Goal: Find specific page/section: Find specific page/section

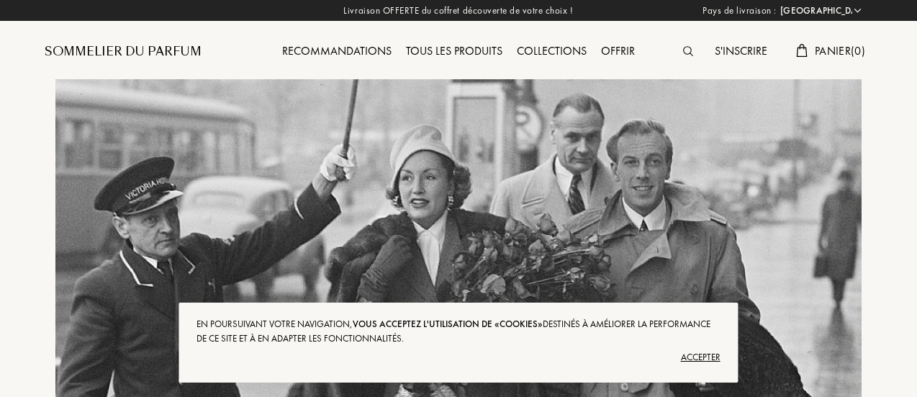
select select "FR"
click at [707, 353] on div "Accepter" at bounding box center [457, 356] width 523 height 23
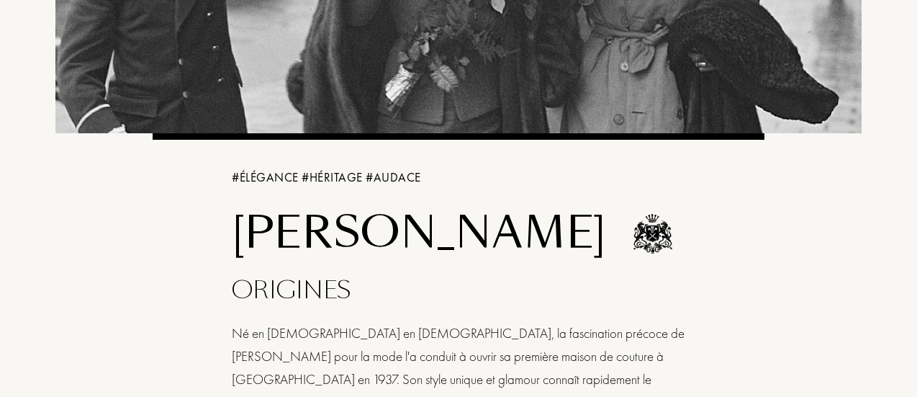
scroll to position [288, 0]
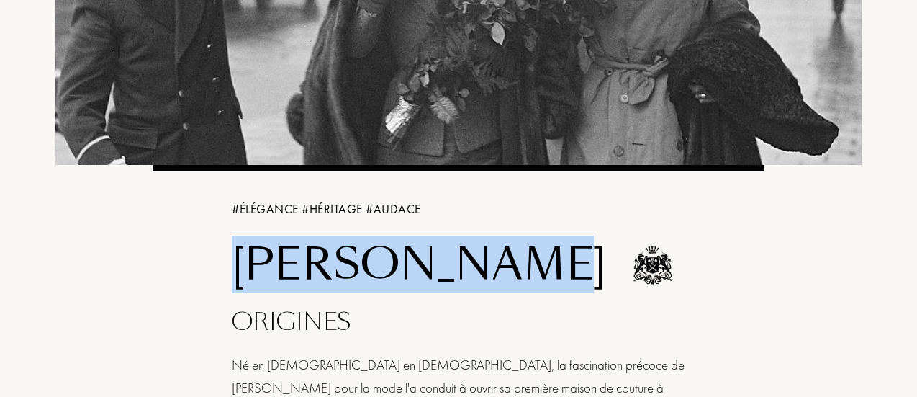
drag, startPoint x: 479, startPoint y: 268, endPoint x: 238, endPoint y: 268, distance: 241.1
click at [238, 268] on h1 "[PERSON_NAME]" at bounding box center [421, 265] width 378 height 50
click at [249, 266] on h1 "[PERSON_NAME]" at bounding box center [421, 265] width 378 height 50
drag, startPoint x: 233, startPoint y: 266, endPoint x: 473, endPoint y: 272, distance: 240.4
click at [473, 272] on h1 "[PERSON_NAME]" at bounding box center [421, 265] width 378 height 50
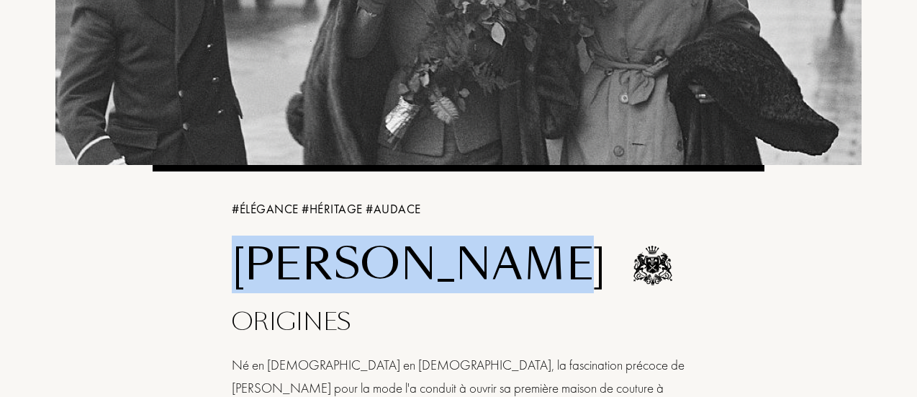
click at [475, 268] on h1 "[PERSON_NAME]" at bounding box center [421, 265] width 378 height 50
drag, startPoint x: 478, startPoint y: 268, endPoint x: 237, endPoint y: 259, distance: 241.2
click at [237, 259] on h1 "[PERSON_NAME]" at bounding box center [421, 265] width 378 height 50
click at [343, 245] on h1 "[PERSON_NAME]" at bounding box center [421, 265] width 378 height 50
drag, startPoint x: 481, startPoint y: 268, endPoint x: 236, endPoint y: 263, distance: 244.7
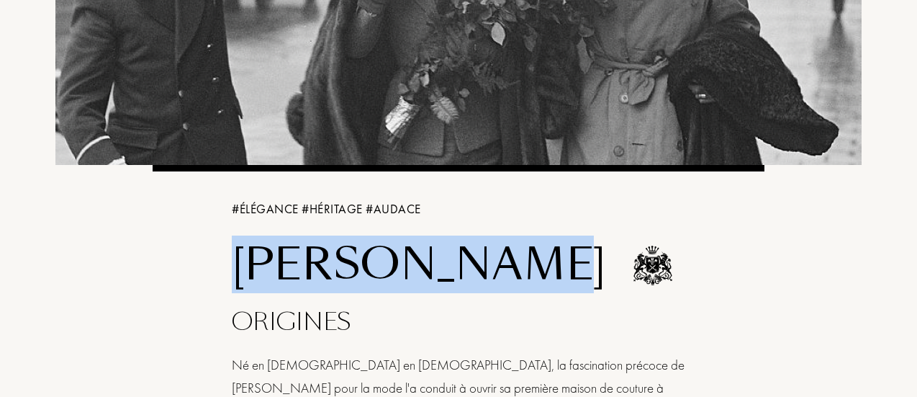
click at [236, 263] on h1 "[PERSON_NAME]" at bounding box center [421, 265] width 378 height 50
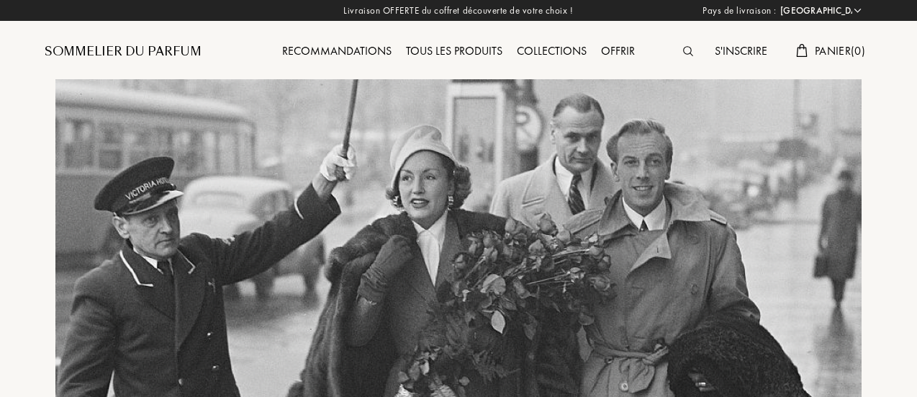
select select "FR"
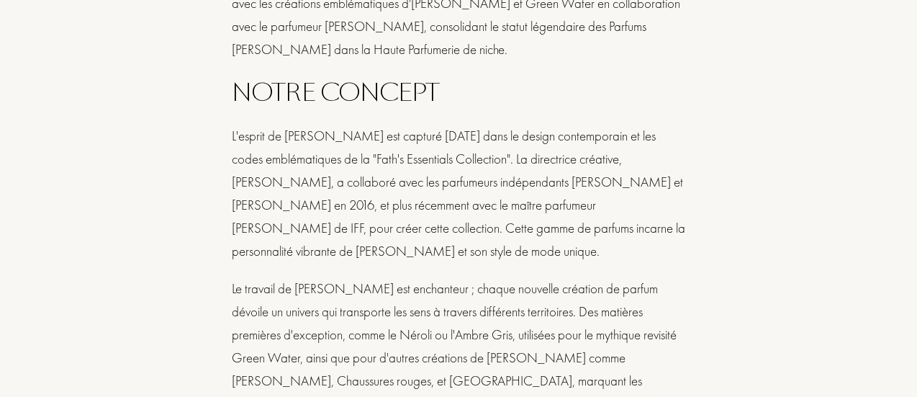
scroll to position [864, 0]
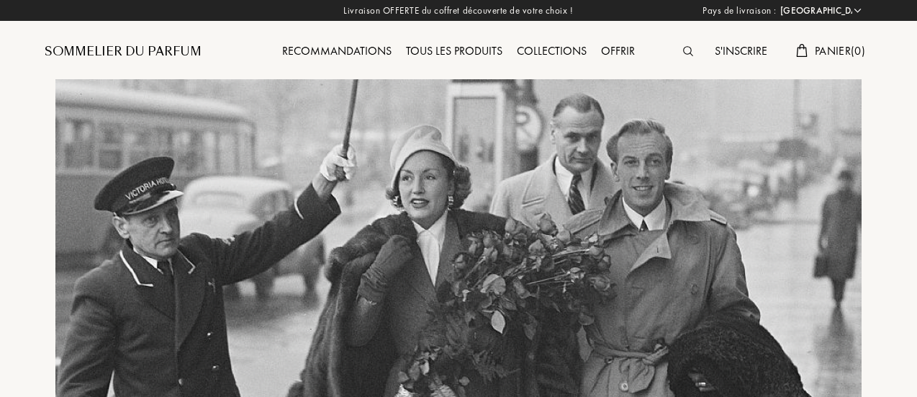
select select "FR"
